Goal: Task Accomplishment & Management: Manage account settings

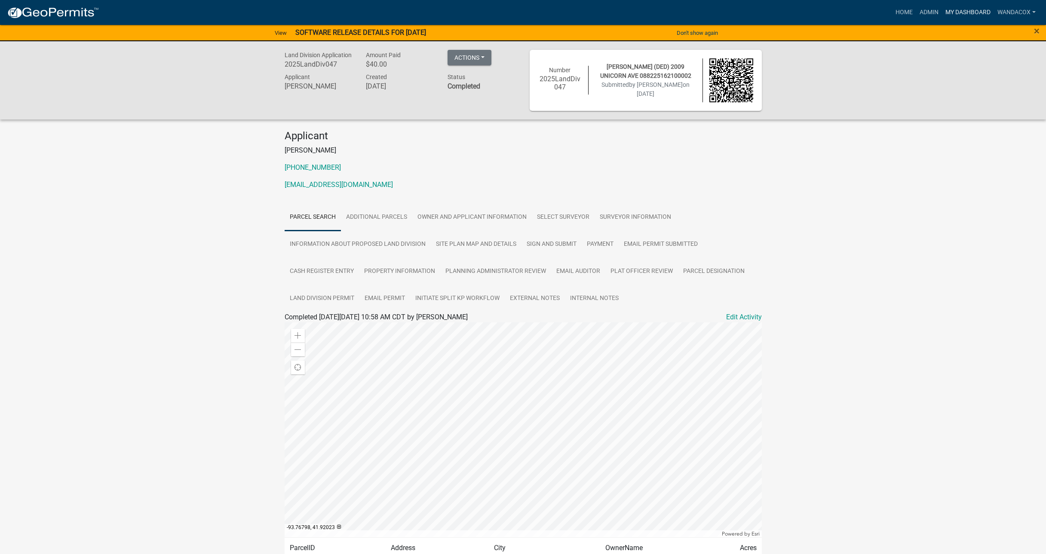
scroll to position [52, 0]
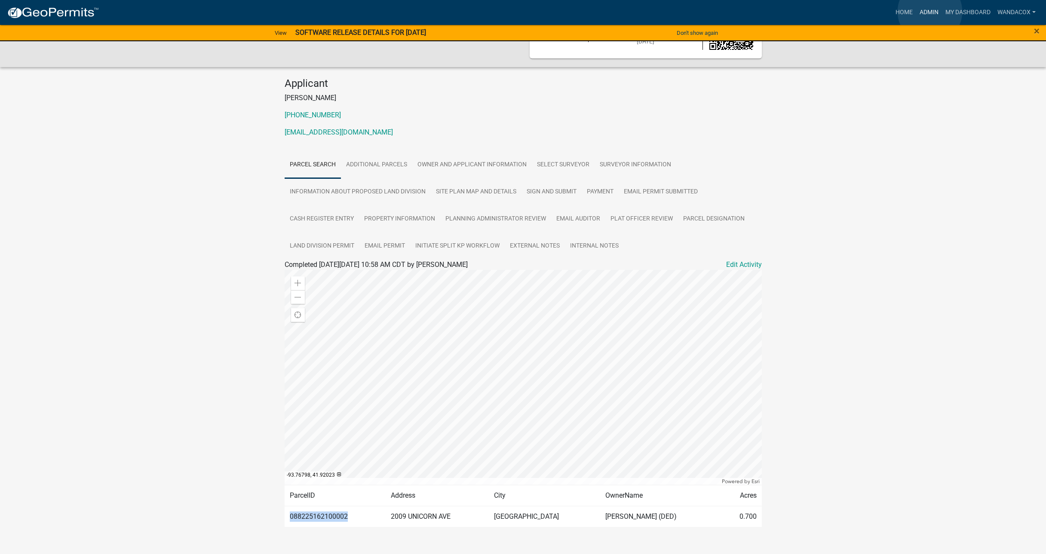
click at [930, 12] on link "Admin" at bounding box center [929, 12] width 26 height 16
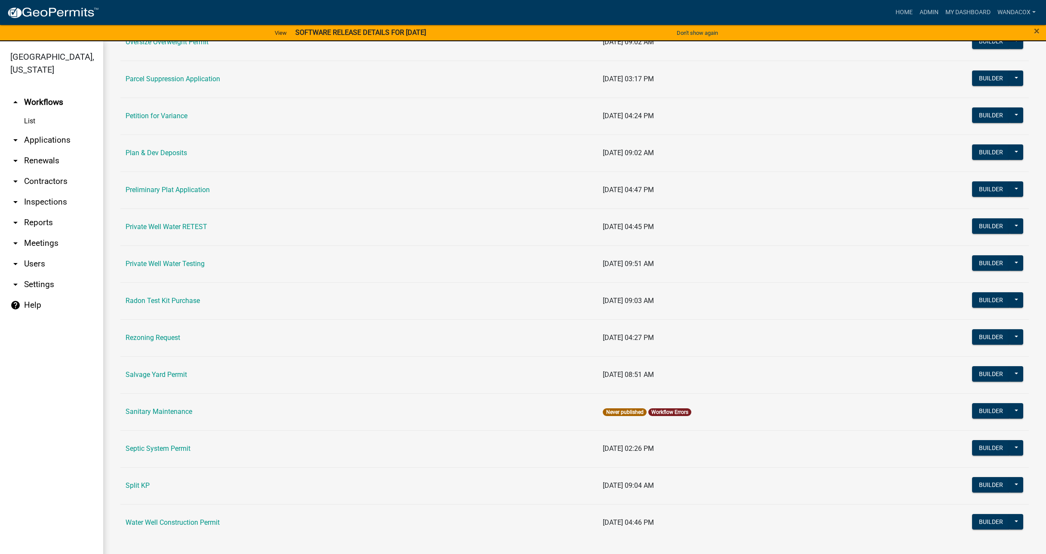
scroll to position [882, 0]
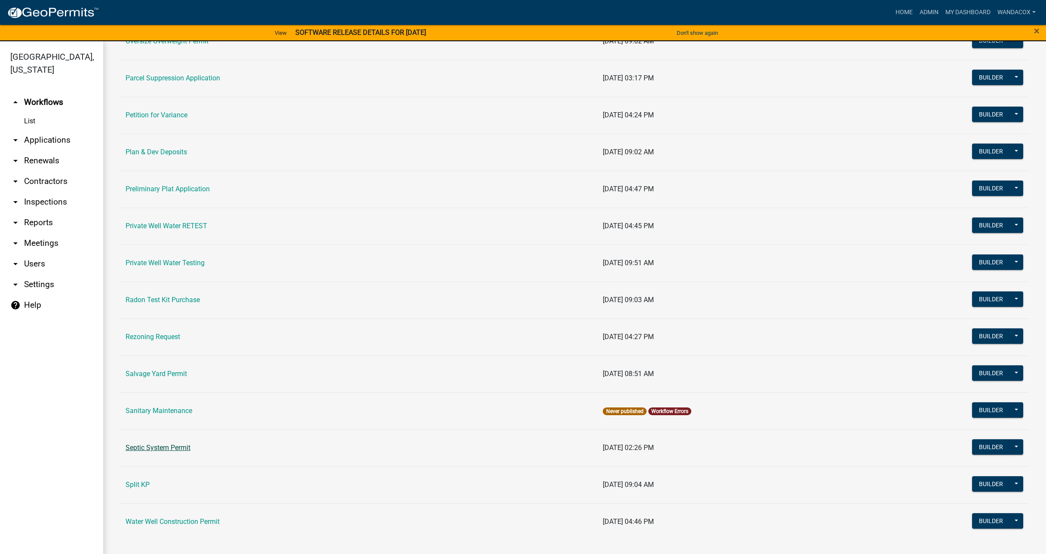
click at [137, 448] on link "Septic System Permit" at bounding box center [158, 448] width 65 height 8
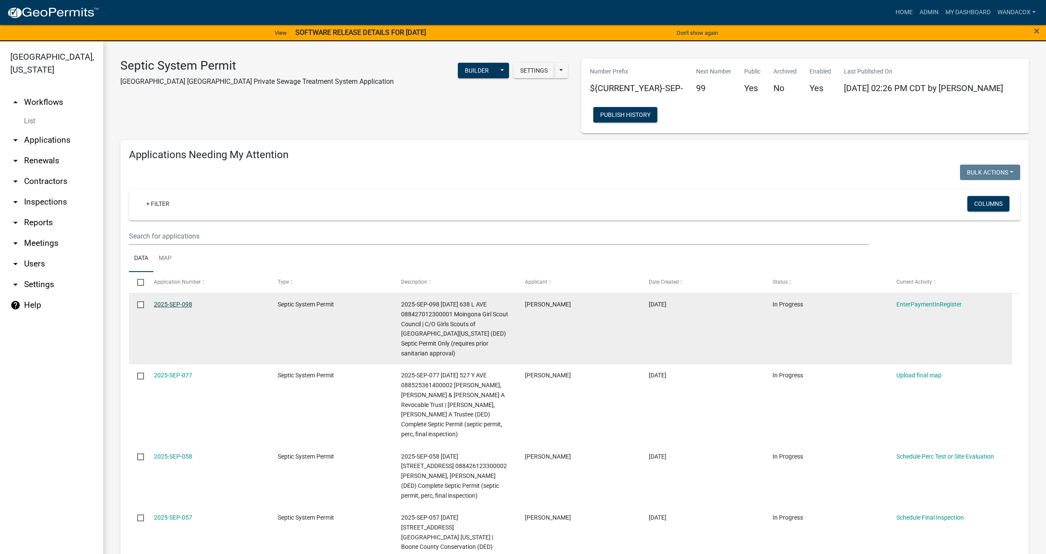
click at [160, 302] on link "2025-SEP-098" at bounding box center [173, 304] width 38 height 7
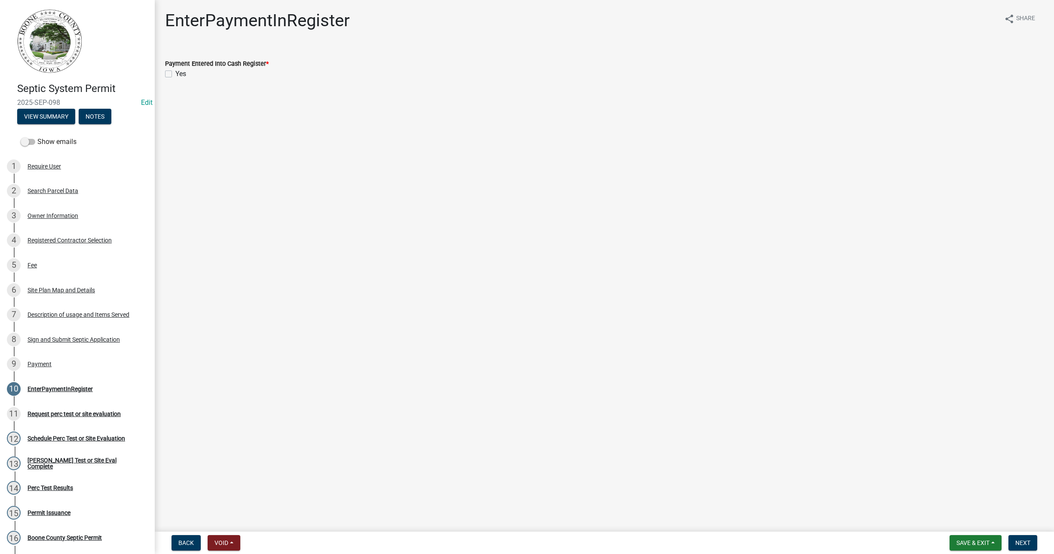
click at [175, 71] on label "Yes" at bounding box center [180, 74] width 11 height 10
click at [175, 71] on input "Yes" at bounding box center [178, 72] width 6 height 6
checkbox input "true"
click at [1019, 534] on nav "Back Void Withdraw Lock Expire Void Save & Exit Save Save & Exit Next" at bounding box center [605, 543] width 900 height 22
click at [1021, 541] on span "Next" at bounding box center [1023, 543] width 15 height 7
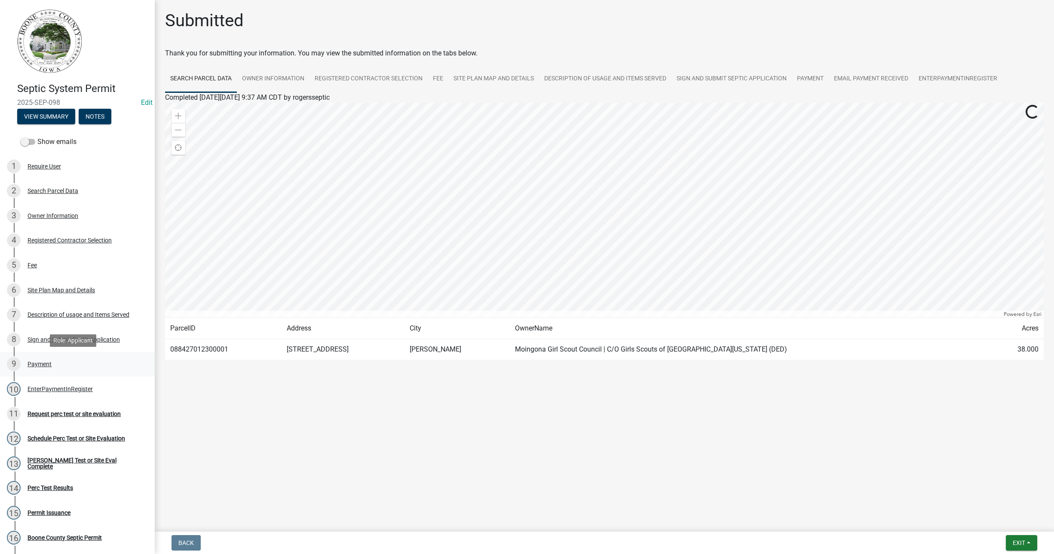
click at [41, 361] on div "Payment" at bounding box center [40, 364] width 24 height 6
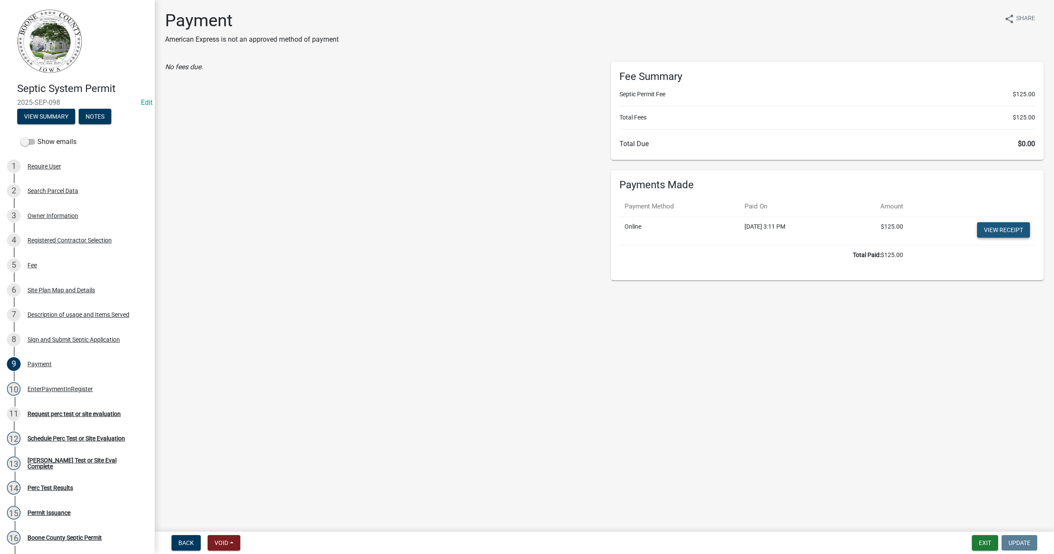
click at [995, 230] on link "View receipt" at bounding box center [1003, 229] width 53 height 15
click at [36, 112] on button "View Summary" at bounding box center [46, 116] width 58 height 15
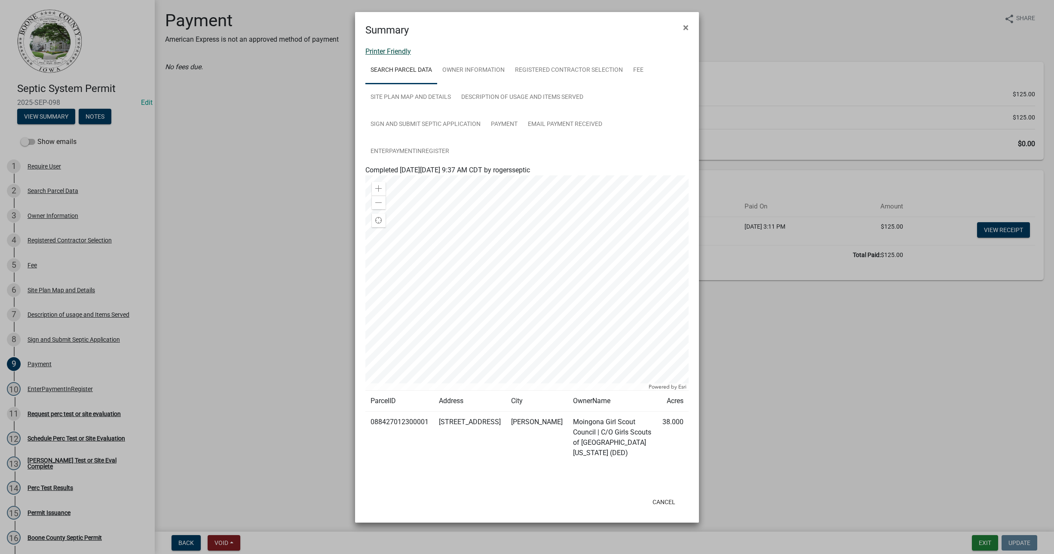
click at [400, 49] on link "Printer Friendly" at bounding box center [388, 51] width 46 height 8
click at [684, 26] on span "×" at bounding box center [686, 27] width 6 height 12
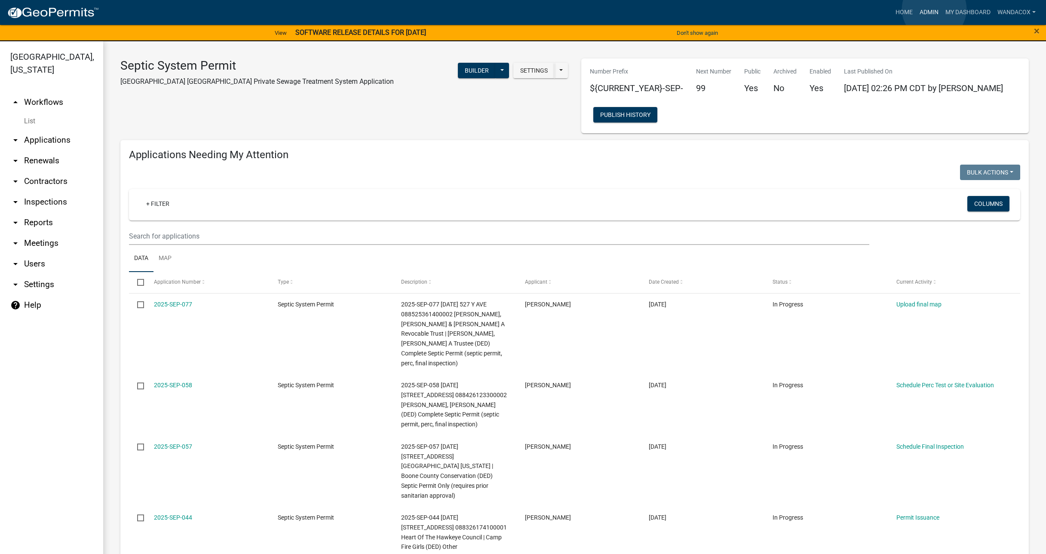
click at [934, 9] on link "Admin" at bounding box center [929, 12] width 26 height 16
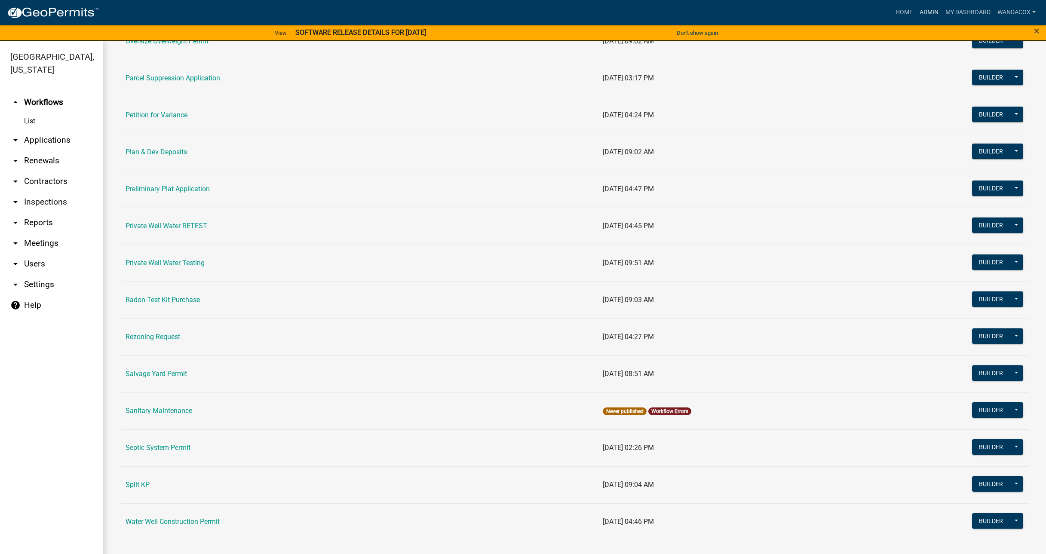
scroll to position [10, 0]
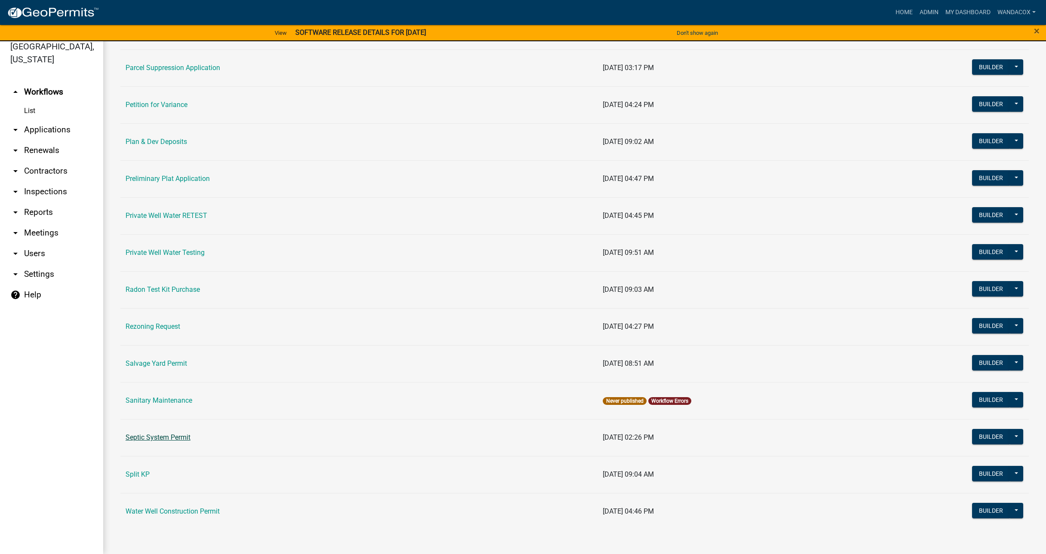
click at [185, 434] on link "Septic System Permit" at bounding box center [158, 437] width 65 height 8
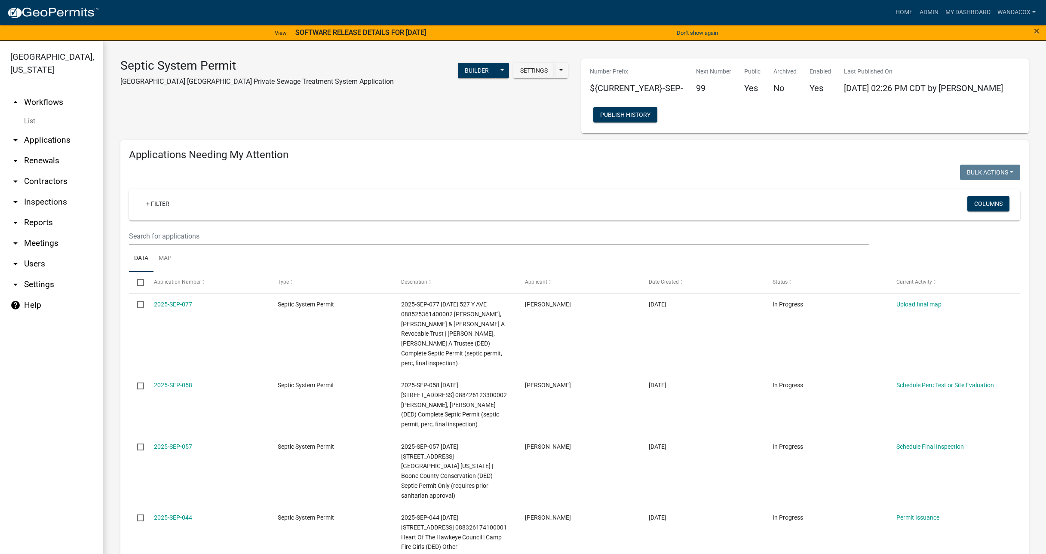
click at [29, 113] on link "List" at bounding box center [51, 121] width 103 height 17
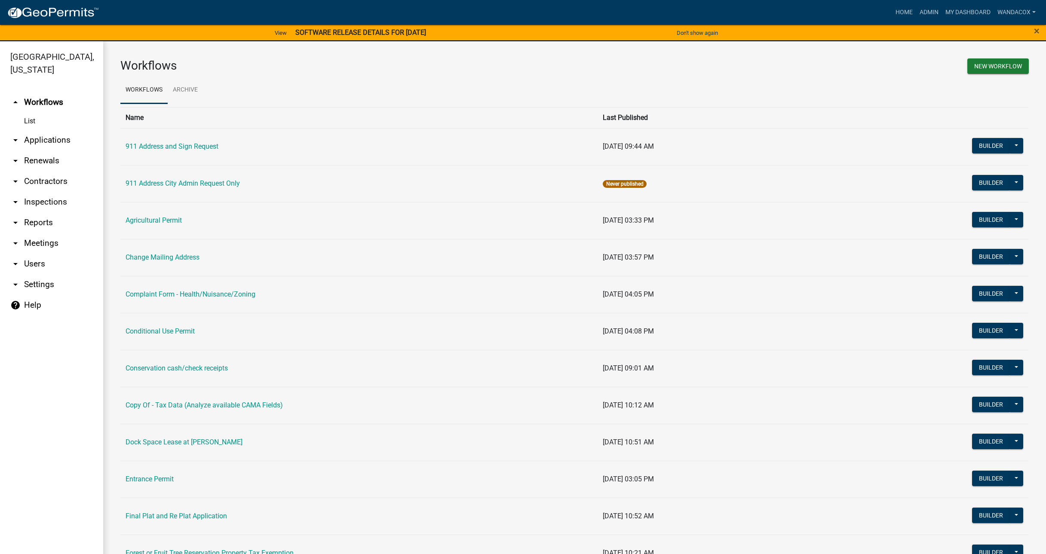
click at [40, 130] on link "arrow_drop_down Applications" at bounding box center [51, 140] width 103 height 21
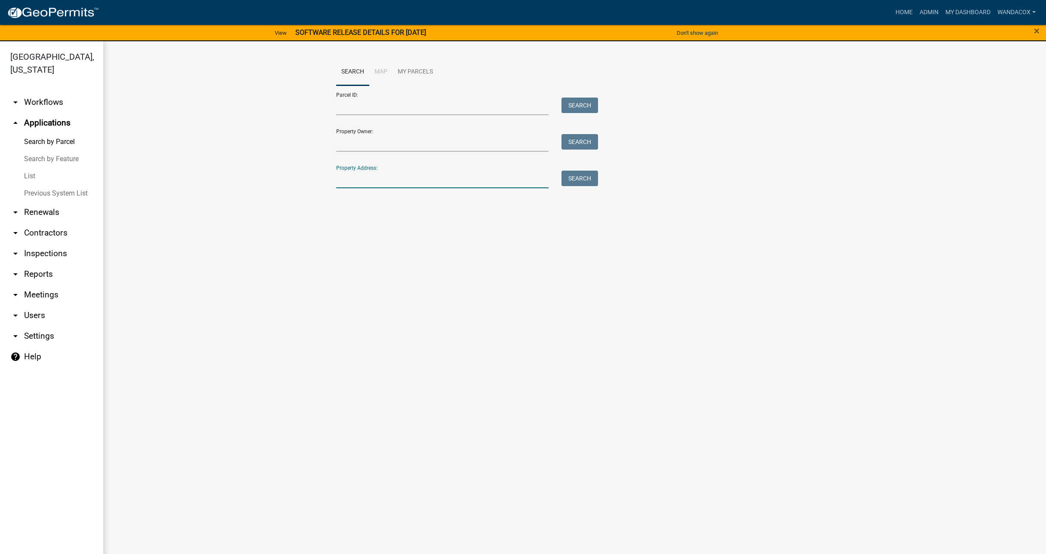
click at [381, 176] on input "Property Address:" at bounding box center [442, 180] width 213 height 18
type input "638 l ave"
click at [580, 175] on button "Search" at bounding box center [580, 178] width 37 height 15
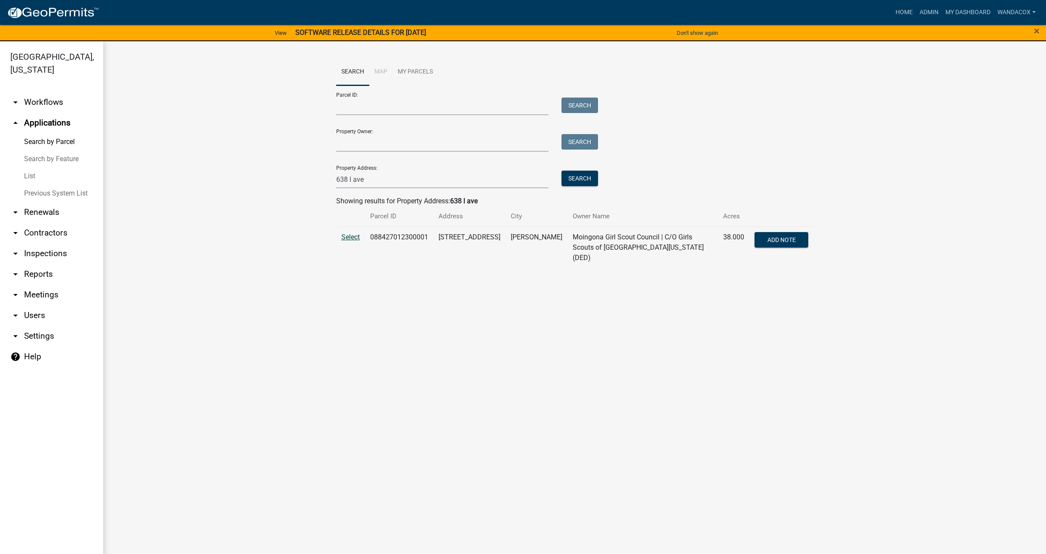
click at [353, 235] on span "Select" at bounding box center [350, 237] width 18 height 8
